Goal: Find specific page/section: Find specific page/section

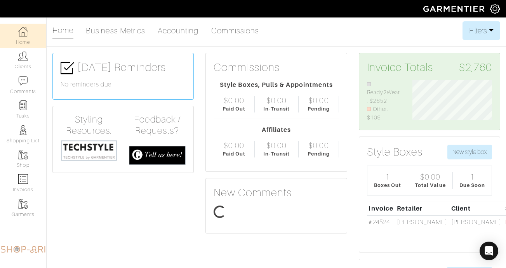
scroll to position [42, 91]
click at [36, 65] on link "Clients" at bounding box center [23, 60] width 46 height 24
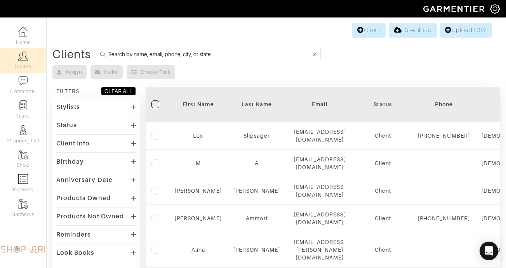
click at [127, 55] on input at bounding box center [209, 54] width 203 height 10
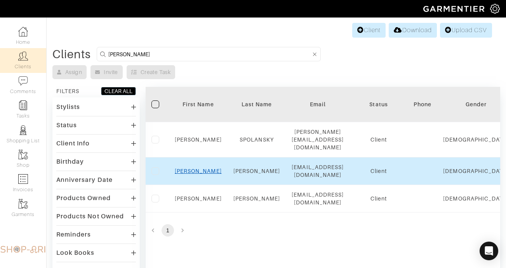
type input "robert stevens"
click at [200, 168] on link "Robert" at bounding box center [198, 171] width 47 height 6
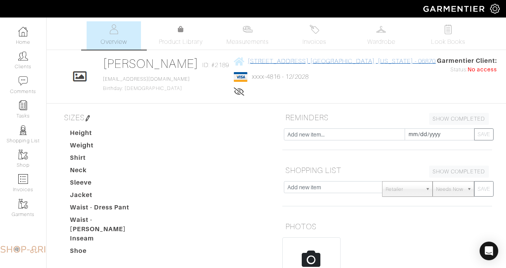
click at [373, 57] on link "[STREET_ADDRESS] [GEOGRAPHIC_DATA], [US_STATE] - 06870" at bounding box center [335, 61] width 202 height 10
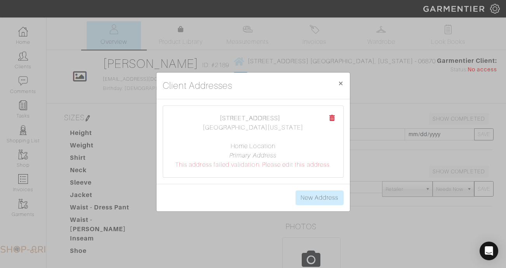
click at [380, 37] on div "Client Addresses × Close [STREET_ADDRESS] [GEOGRAPHIC_DATA][US_STATE] Home Loca…" at bounding box center [253, 134] width 506 height 268
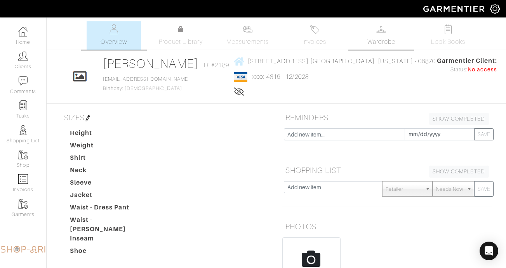
click at [384, 34] on link "Wardrobe" at bounding box center [381, 35] width 54 height 28
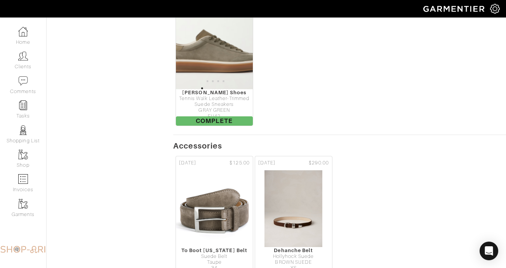
scroll to position [2036, 0]
